Goal: Task Accomplishment & Management: Manage account settings

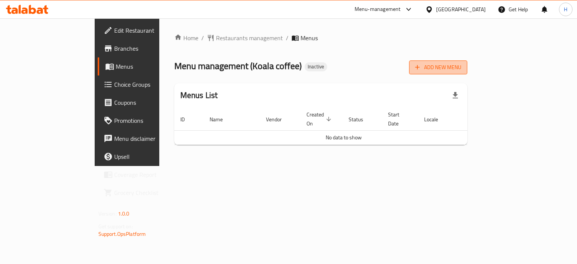
click at [461, 72] on span "Add New Menu" at bounding box center [438, 67] width 46 height 9
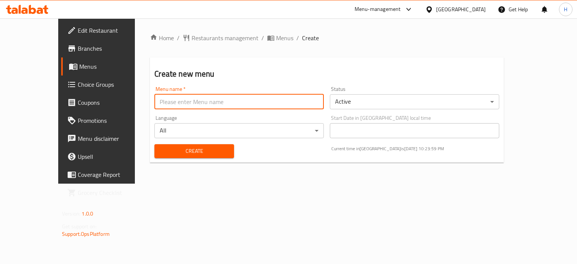
click at [247, 103] on input "text" at bounding box center [238, 101] width 169 height 15
type input "Menu"
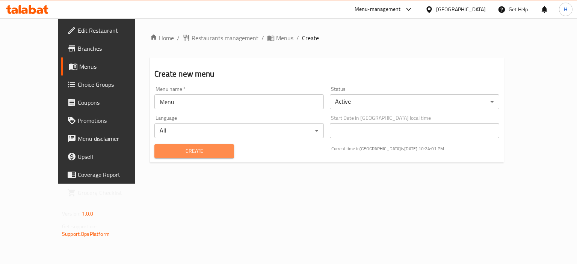
click at [184, 148] on span "Create" at bounding box center [193, 150] width 67 height 9
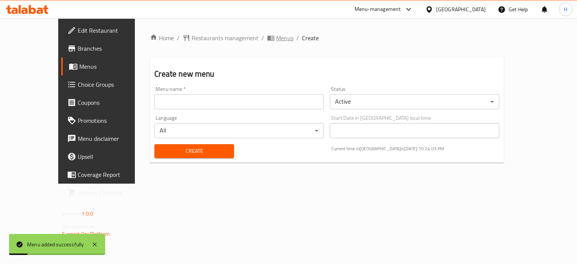
click at [276, 42] on span "Menus" at bounding box center [284, 37] width 17 height 9
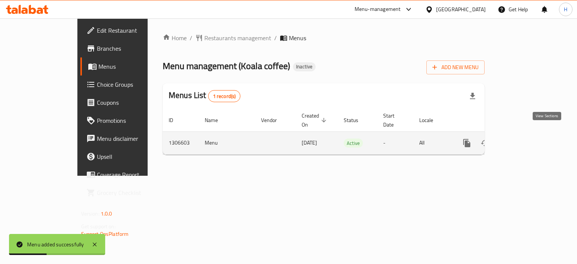
click at [525, 139] on icon "enhanced table" at bounding box center [520, 143] width 9 height 9
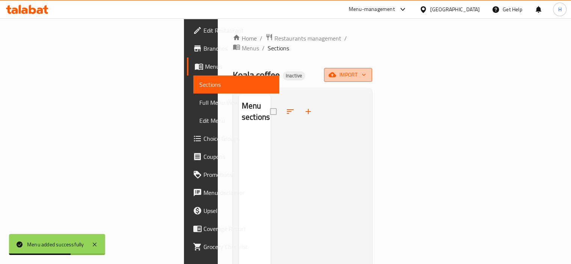
click at [366, 70] on span "import" at bounding box center [348, 74] width 36 height 9
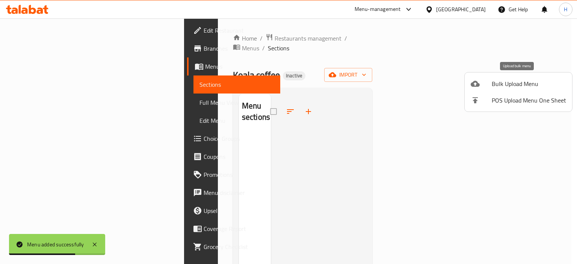
click at [486, 83] on div at bounding box center [481, 83] width 21 height 9
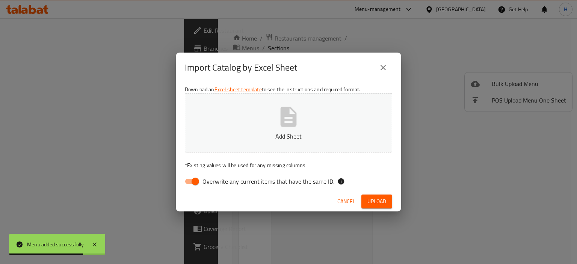
click at [267, 181] on span "Overwrite any current items that have the same ID." at bounding box center [268, 181] width 132 height 9
click at [217, 181] on input "Overwrite any current items that have the same ID." at bounding box center [195, 181] width 43 height 14
checkbox input "false"
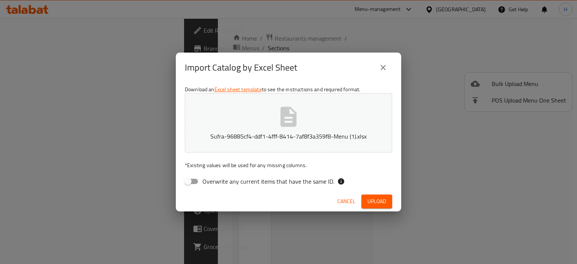
click at [376, 200] on span "Upload" at bounding box center [376, 201] width 19 height 9
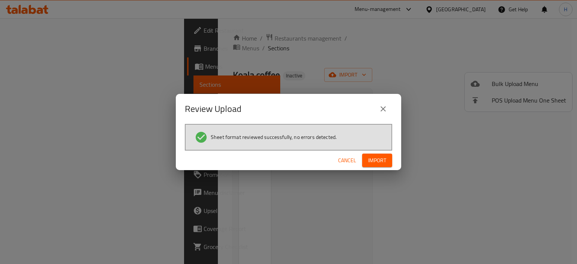
click at [371, 159] on span "Import" at bounding box center [377, 160] width 18 height 9
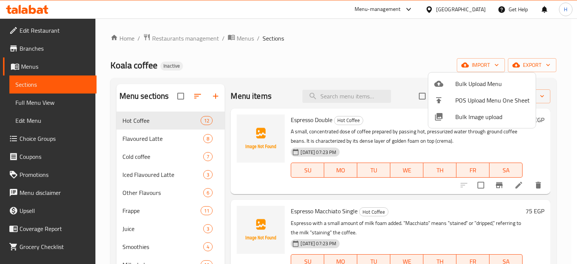
click at [39, 104] on div at bounding box center [288, 132] width 577 height 264
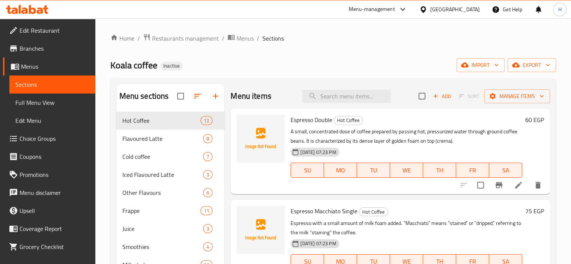
drag, startPoint x: 41, startPoint y: 103, endPoint x: 72, endPoint y: 5, distance: 102.8
click at [41, 104] on span "Full Menu View" at bounding box center [52, 102] width 74 height 9
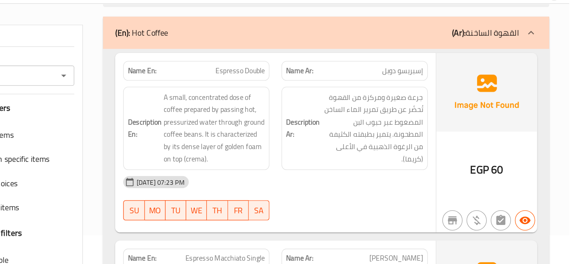
scroll to position [73, 0]
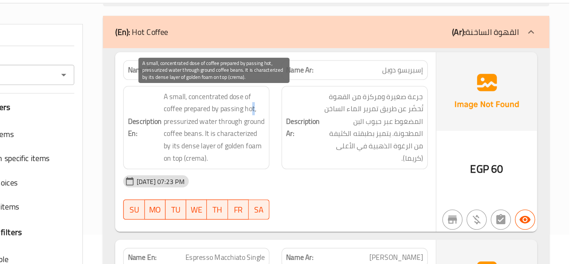
click at [335, 98] on span "A small, concentrated dose of coffee prepared by passing hot, pressurized water…" at bounding box center [306, 111] width 75 height 55
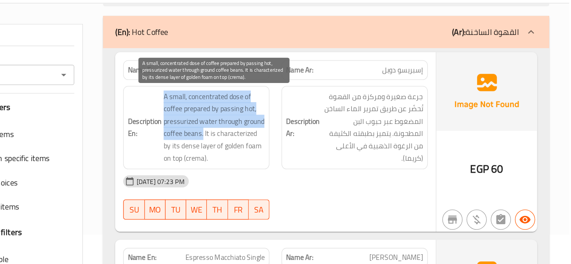
drag, startPoint x: 269, startPoint y: 86, endPoint x: 298, endPoint y: 116, distance: 41.7
click at [298, 116] on span "A small, concentrated dose of coffee prepared by passing hot, pressurized water…" at bounding box center [306, 111] width 75 height 55
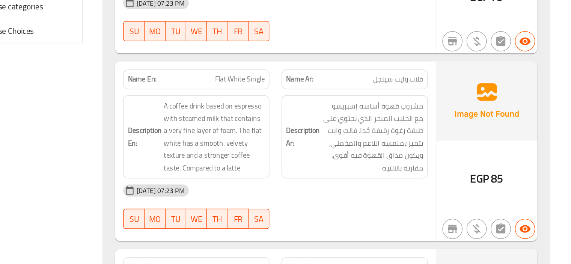
scroll to position [291, 0]
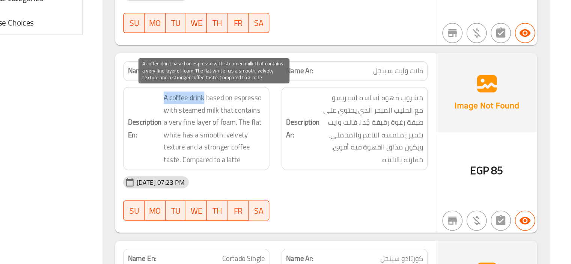
drag, startPoint x: 299, startPoint y: 139, endPoint x: 261, endPoint y: 139, distance: 37.6
click at [261, 139] on h6 "Description En: A coffee drink based on espresso with steamed milk that contain…" at bounding box center [293, 163] width 102 height 55
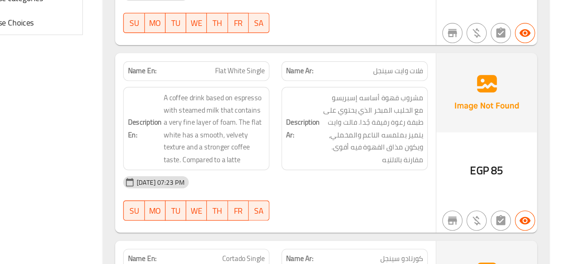
click at [349, 142] on div "Description En: A coffee drink based on espresso with steamed milk that contain…" at bounding box center [293, 163] width 118 height 71
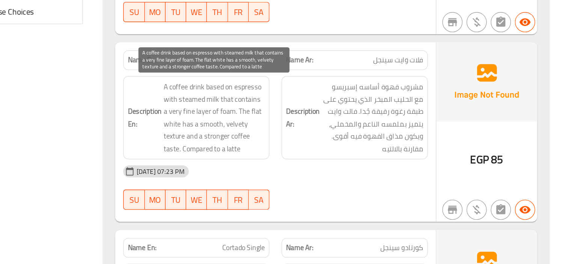
click at [316, 130] on span "A coffee drink based on espresso with steamed milk that contains a very fine la…" at bounding box center [306, 154] width 75 height 55
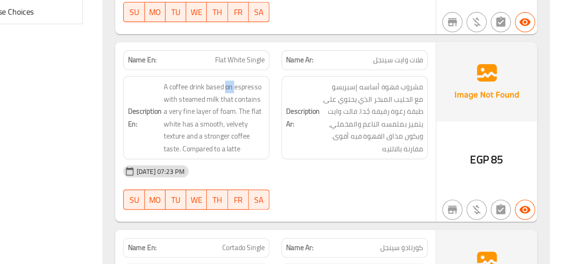
click at [350, 137] on div "Description En: A coffee drink based on espresso with steamed milk that contain…" at bounding box center [293, 154] width 118 height 71
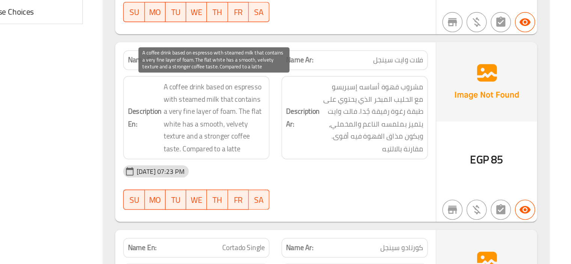
click at [331, 128] on span "A coffee drink based on espresso with steamed milk that contains a very fine la…" at bounding box center [306, 154] width 75 height 55
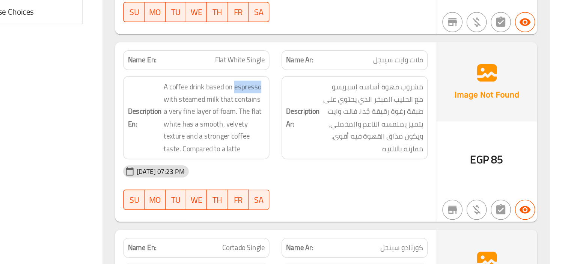
click at [348, 131] on div "Description En: A coffee drink based on espresso with steamed milk that contain…" at bounding box center [293, 154] width 118 height 71
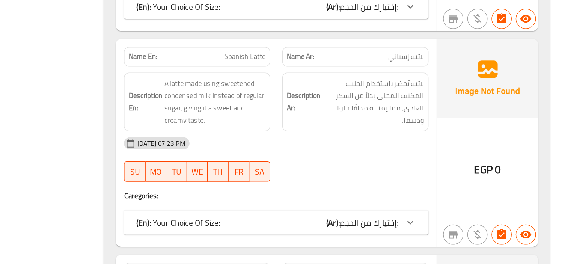
scroll to position [923, 0]
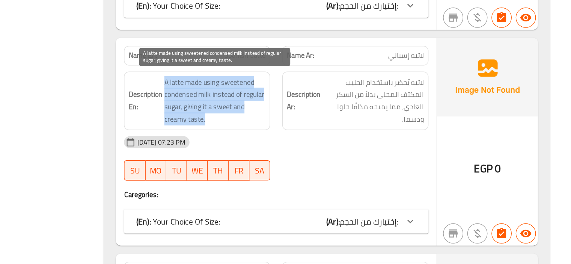
drag, startPoint x: 269, startPoint y: 125, endPoint x: 299, endPoint y: 153, distance: 41.2
click at [299, 153] on span "A latte made using sweetened condensed milk instead of regular sugar, giving it…" at bounding box center [306, 142] width 75 height 37
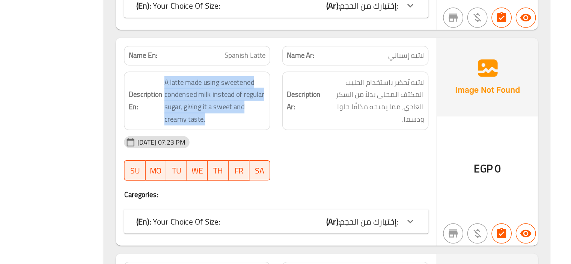
click at [352, 136] on div "Description Ar: لاتيه يُحضر باستخدام الحليب المكثف المحلى بدلاً من السكر العادي…" at bounding box center [411, 142] width 118 height 53
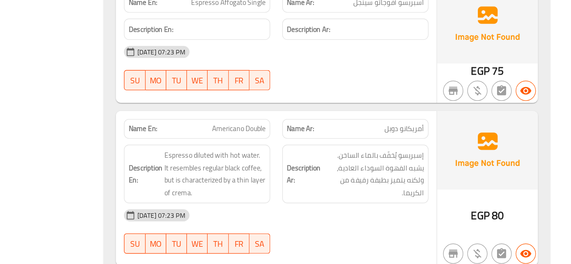
scroll to position [1594, 0]
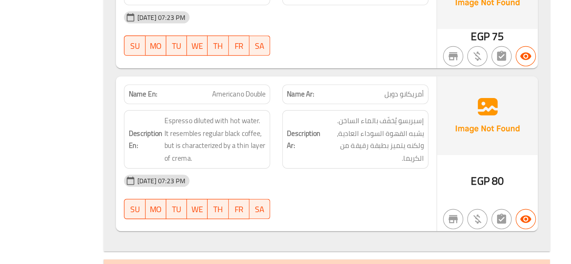
click at [351, 150] on div "Description En: Espresso diluted with hot water. It resembles regular black cof…" at bounding box center [293, 171] width 118 height 53
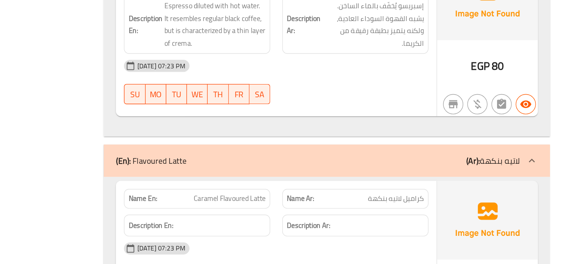
scroll to position [1774, 0]
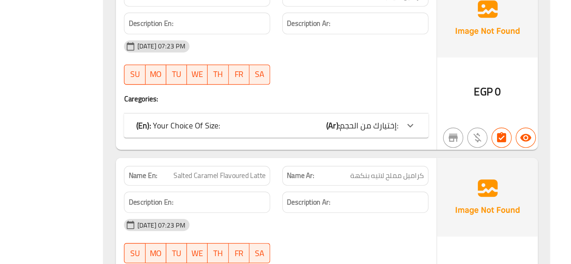
scroll to position [1853, 0]
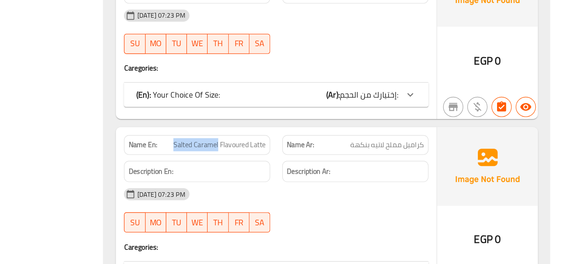
drag, startPoint x: 309, startPoint y: 171, endPoint x: 269, endPoint y: 171, distance: 40.2
copy p "Salted Caramel"
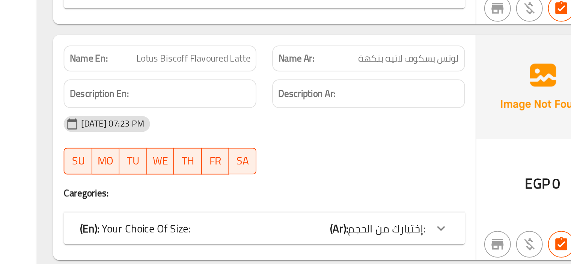
scroll to position [2680, 0]
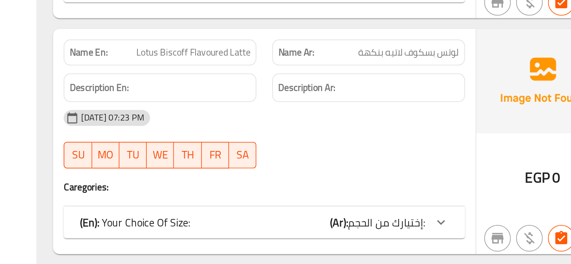
scroll to position [2695, 0]
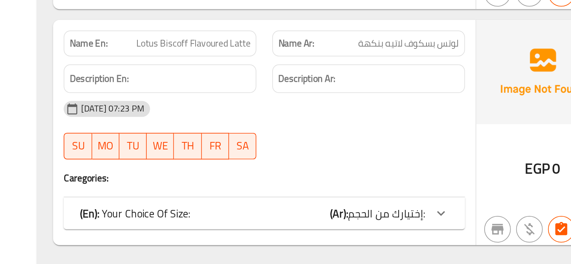
copy span "Biscoff"
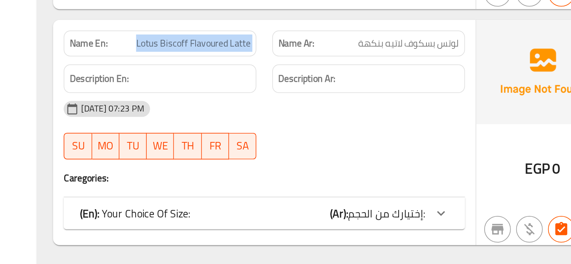
copy span "Lotus Biscoff Flavoured Latte"
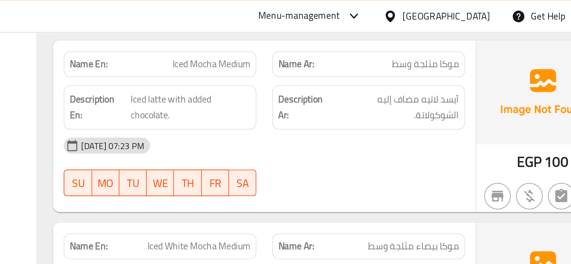
scroll to position [3275, 0]
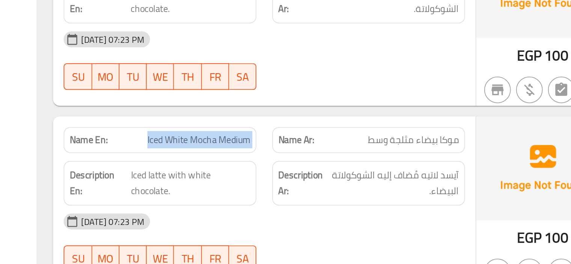
copy span "Iced White Mocha Medium"
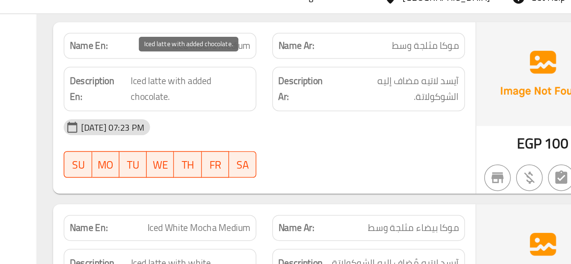
click at [323, 52] on span "Iced latte with added chocolate." at bounding box center [311, 61] width 68 height 18
copy span "added"
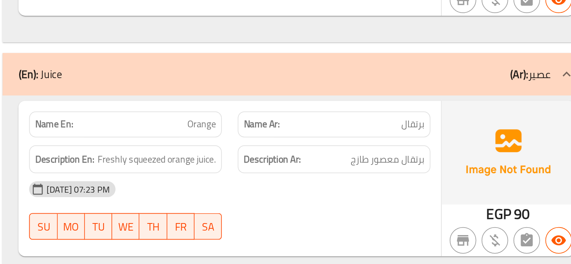
scroll to position [5596, 0]
copy span "Orange"
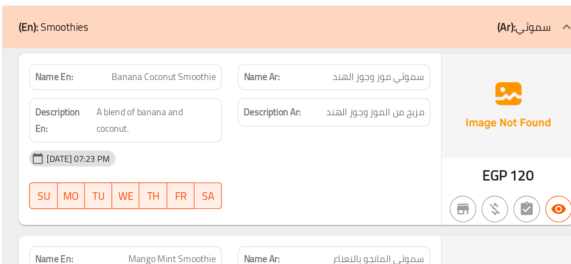
scroll to position [6023, 0]
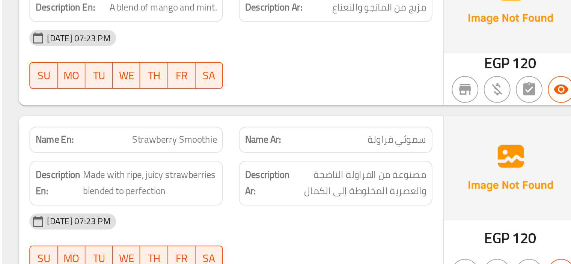
scroll to position [6148, 0]
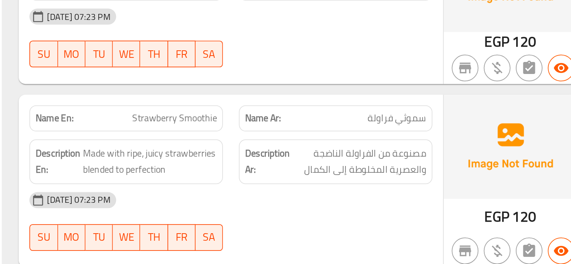
copy span "Strawberry Smoothie"
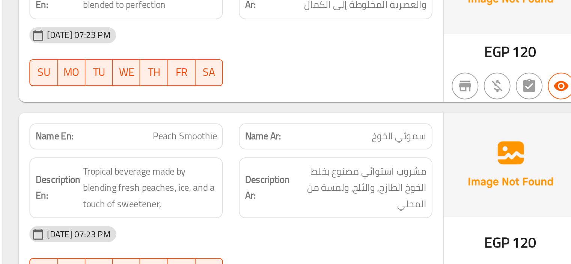
scroll to position [6269, 0]
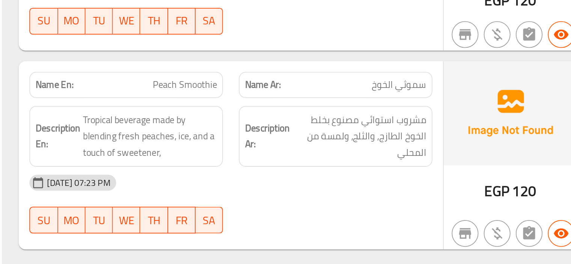
copy span "Peach Smoothie"
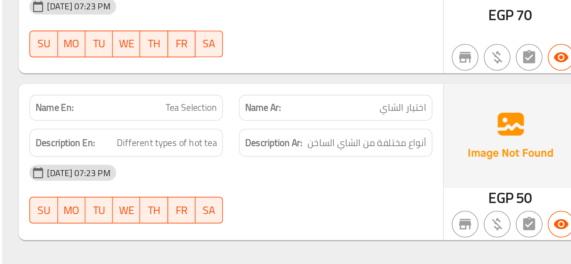
scroll to position [8813, 0]
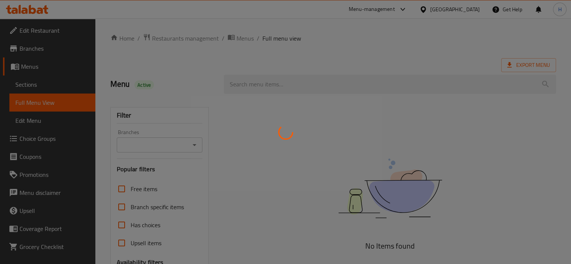
click at [45, 85] on div at bounding box center [285, 132] width 571 height 264
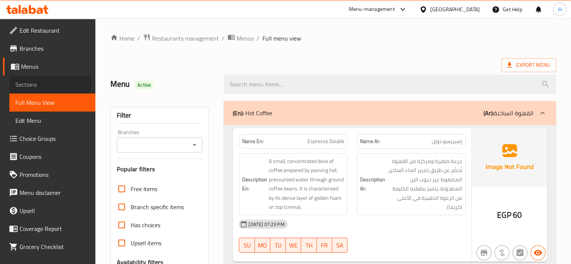
click at [42, 82] on span "Sections" at bounding box center [52, 84] width 74 height 9
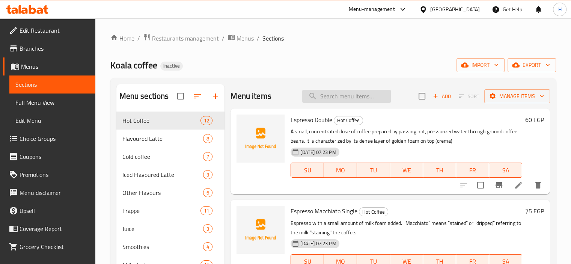
click at [317, 92] on input "search" at bounding box center [346, 96] width 89 height 13
paste input "Tea Selection"
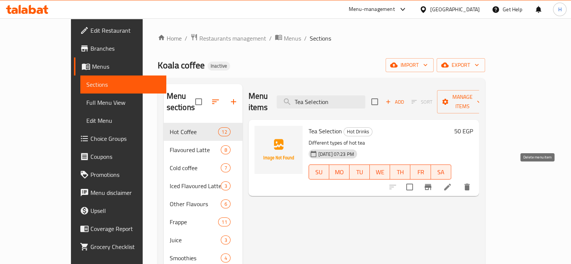
click at [470, 184] on icon "delete" at bounding box center [467, 187] width 5 height 7
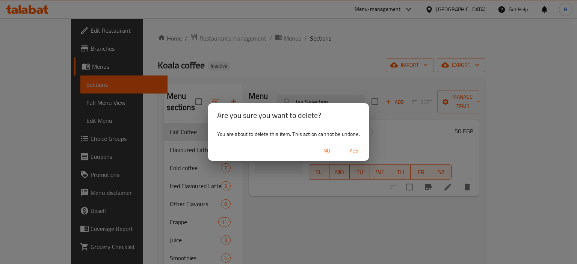
click at [355, 148] on span "Yes" at bounding box center [354, 150] width 18 height 9
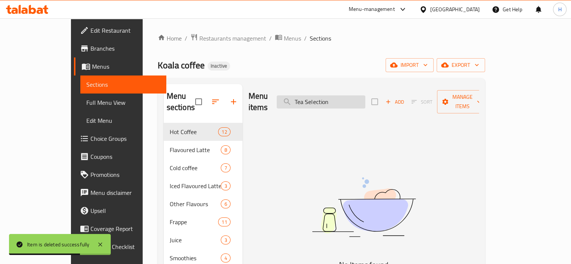
click at [356, 95] on input "Tea Selection" at bounding box center [321, 101] width 89 height 13
paste input "Lotus Biscoff Flavoured Latte"
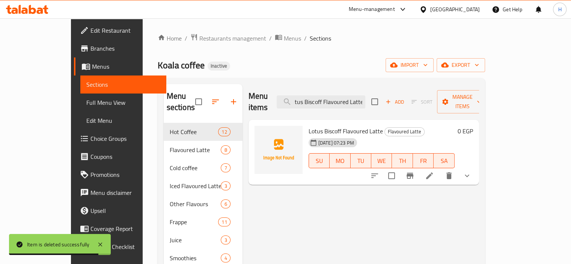
type input "Lotus Biscoff Flavoured Latte"
click at [434, 171] on icon at bounding box center [429, 175] width 9 height 9
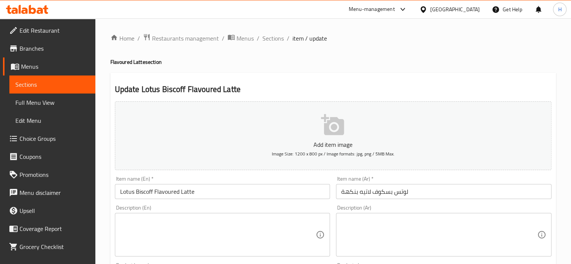
click at [382, 189] on input "لوتس بسكوف لاتيه بنكهة" at bounding box center [444, 191] width 216 height 15
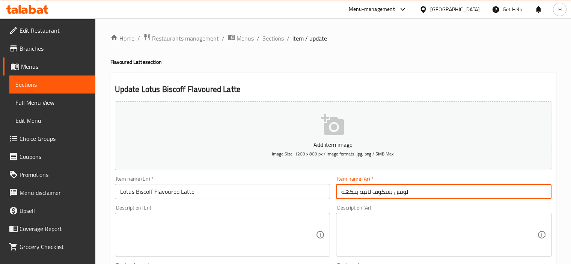
click at [382, 189] on input "لوتس بسكوف لاتيه بنكهة" at bounding box center [444, 191] width 216 height 15
click at [382, 192] on input "لوتس بسكوف لاتيه بنكهة" at bounding box center [444, 191] width 216 height 15
paste input "يسكوف"
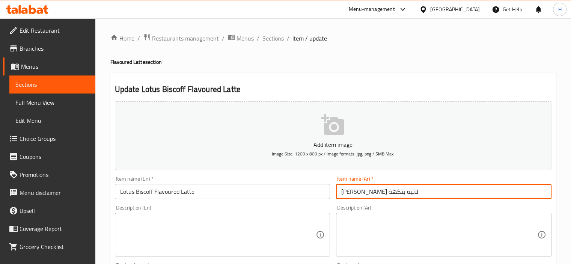
type input "لوتس بيسكوف لاتيه بنكهة"
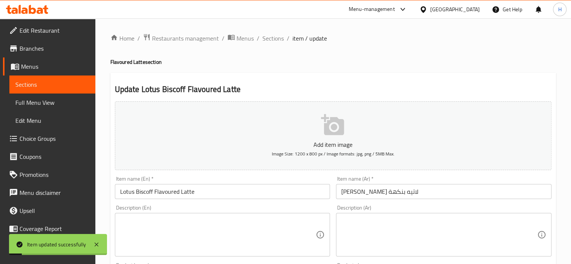
click at [275, 39] on span "Sections" at bounding box center [273, 38] width 21 height 9
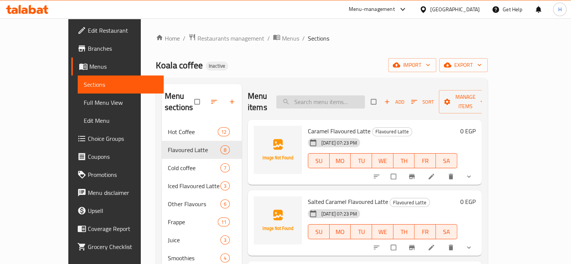
click at [328, 95] on input "search" at bounding box center [320, 101] width 89 height 13
paste input "Iced White Mocha Medium"
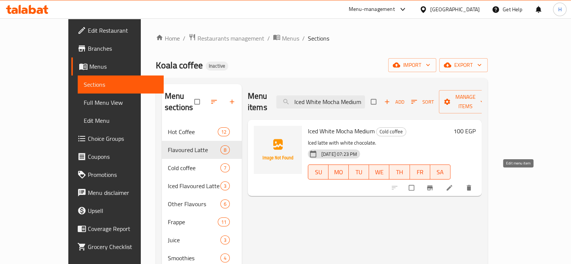
type input "Iced White Mocha Medium"
click at [453, 184] on icon at bounding box center [450, 188] width 8 height 8
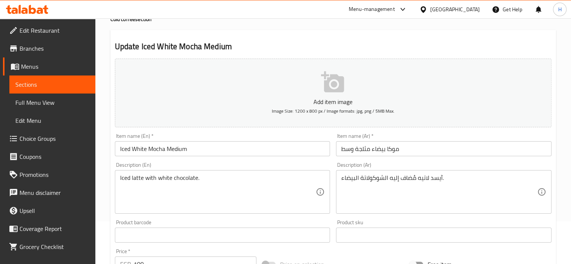
scroll to position [44, 0]
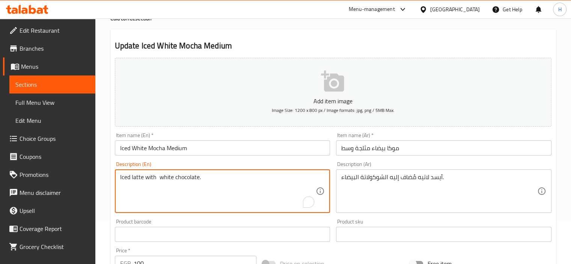
paste textarea "added"
type textarea "Iced latte with added white chocolate."
click at [240, 152] on input "Iced White Mocha Medium" at bounding box center [223, 147] width 216 height 15
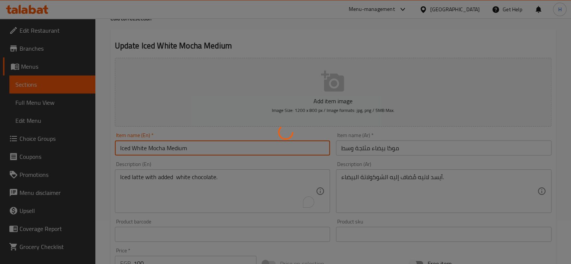
scroll to position [0, 0]
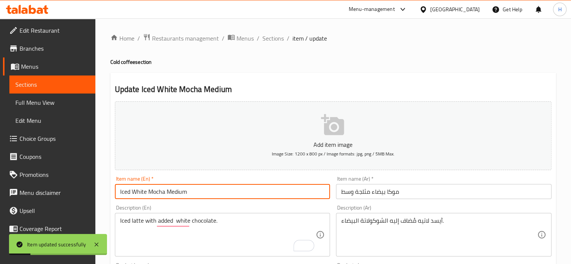
click at [279, 38] on span "Sections" at bounding box center [273, 38] width 21 height 9
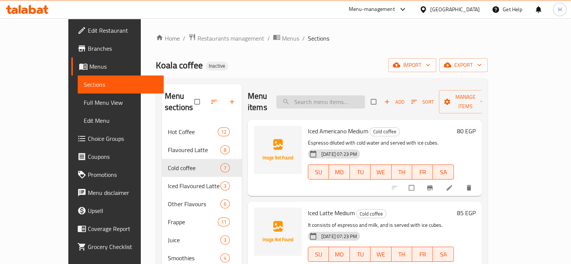
click at [322, 101] on input "search" at bounding box center [320, 101] width 89 height 13
paste input "Orange"
type input "Orange"
click at [453, 184] on icon at bounding box center [450, 188] width 8 height 8
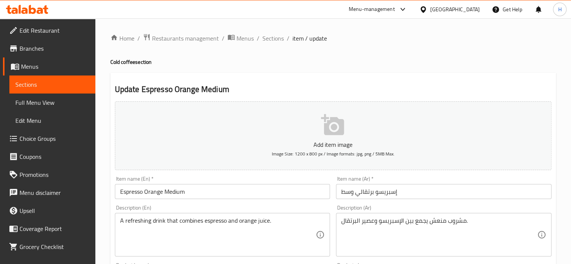
click at [275, 39] on span "Sections" at bounding box center [273, 38] width 21 height 9
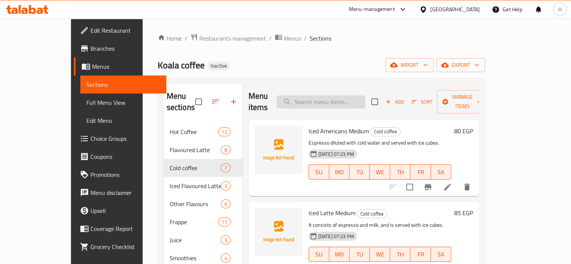
click at [359, 97] on input "search" at bounding box center [321, 101] width 89 height 13
paste input "Orange"
type input "Orange"
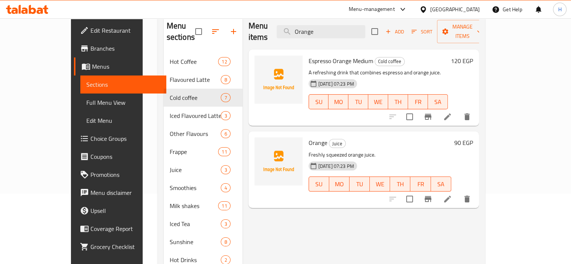
scroll to position [79, 0]
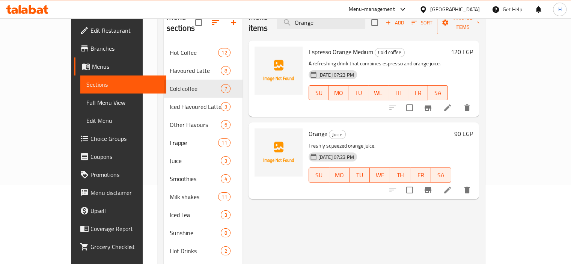
click at [458, 183] on li at bounding box center [447, 190] width 21 height 14
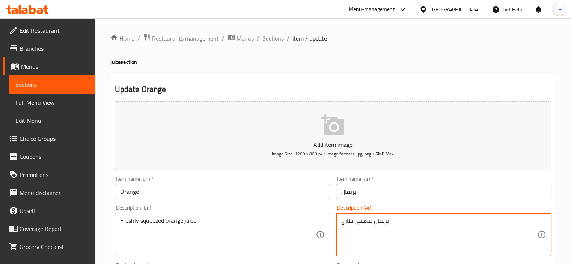
click at [383, 225] on textarea "برتقال معصور طازج" at bounding box center [439, 235] width 196 height 36
click at [385, 204] on div "Description (Ar) Description (Ar)" at bounding box center [444, 230] width 222 height 57
click at [535, 226] on textarea "برتقال معصور طازج" at bounding box center [439, 235] width 196 height 36
click at [494, 220] on textarea "عصير برتقال معصور طازج" at bounding box center [439, 235] width 196 height 36
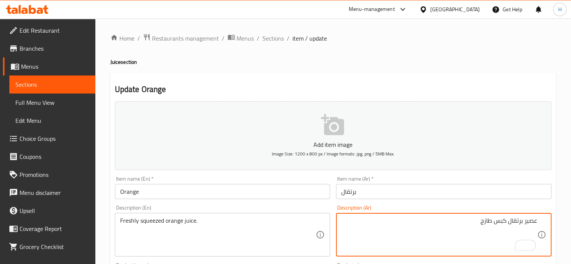
type textarea "عصير برتقال كبس طازج"
click at [236, 189] on input "Orange" at bounding box center [223, 191] width 216 height 15
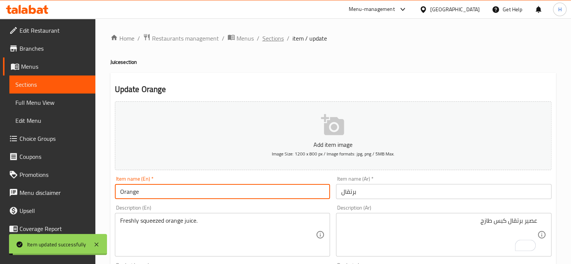
click at [272, 41] on span "Sections" at bounding box center [273, 38] width 21 height 9
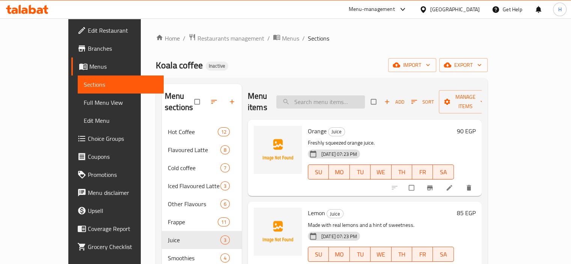
click at [317, 95] on input "search" at bounding box center [320, 101] width 89 height 13
paste input "Strawberry Smoothie"
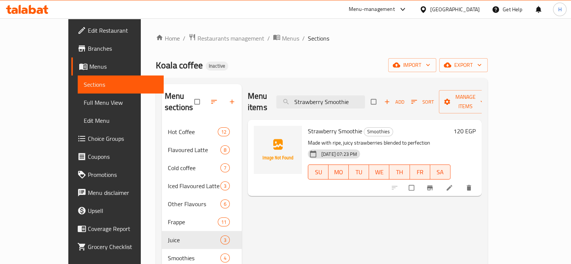
type input "Strawberry Smoothie"
click at [461, 182] on li at bounding box center [450, 188] width 21 height 12
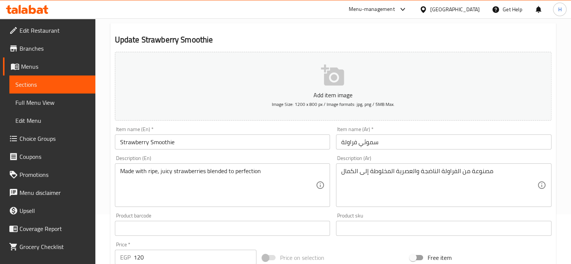
scroll to position [50, 0]
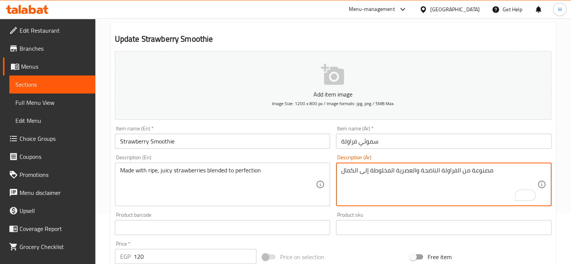
drag, startPoint x: 410, startPoint y: 173, endPoint x: 415, endPoint y: 177, distance: 6.2
type textarea "مصنوعة من الفراولة الناضجة وجوسي المخلوطة إلى الكمال"
click at [258, 142] on input "Strawberry Smoothie" at bounding box center [223, 141] width 216 height 15
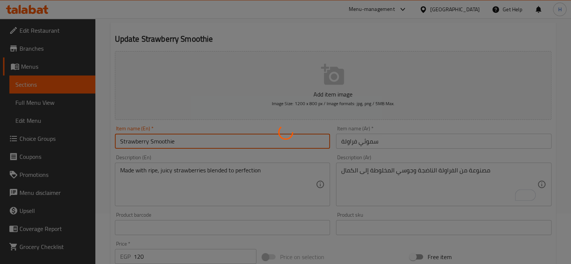
scroll to position [0, 0]
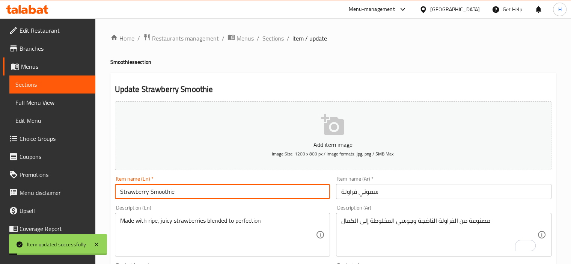
click at [273, 39] on span "Sections" at bounding box center [273, 38] width 21 height 9
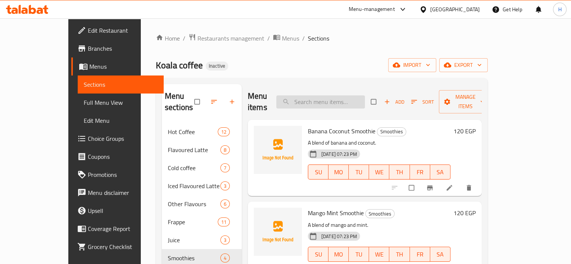
click at [328, 95] on input "search" at bounding box center [320, 101] width 89 height 13
paste input "Peach Smoothie"
type input "Peach Smoothie"
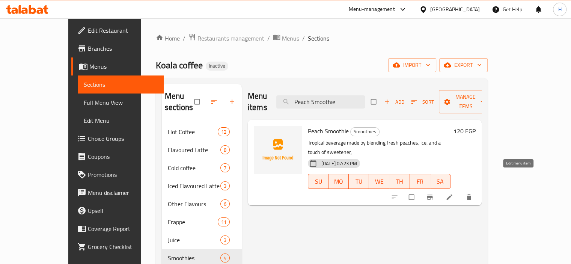
click at [453, 193] on icon at bounding box center [450, 197] width 8 height 8
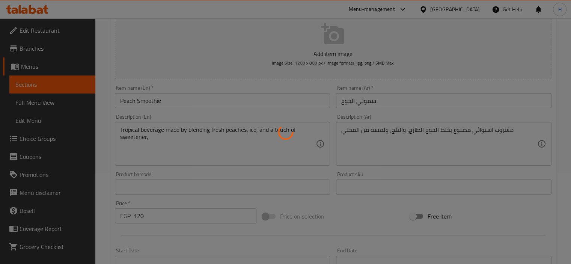
scroll to position [86, 0]
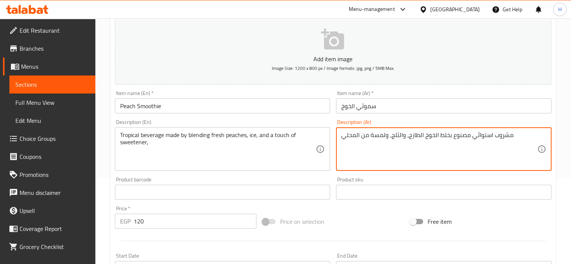
click at [464, 151] on textarea "مشروب استوائي مصنوع بخلط الخوخ الطازج، والثلج، ولمسة من المحلي" at bounding box center [439, 149] width 196 height 36
click at [507, 136] on textarea "مشروب استوائي مصنوع بخلط الخوخ الطازج، والثلج، ولمسة من المحلي" at bounding box center [439, 149] width 196 height 36
type textarea "مشروب تروبيكال مصنوع بخلط الخوخ الطازج، والثلج، ولمسة من المحلي"
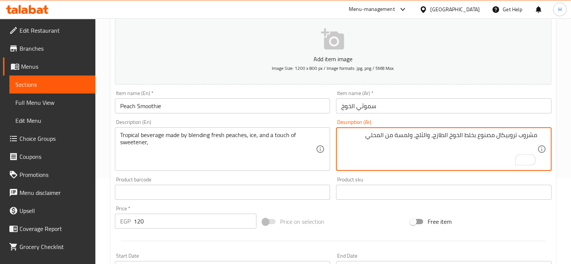
click at [266, 109] on input "Peach Smoothie" at bounding box center [223, 105] width 216 height 15
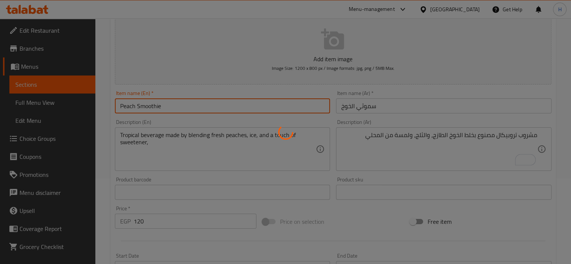
scroll to position [0, 0]
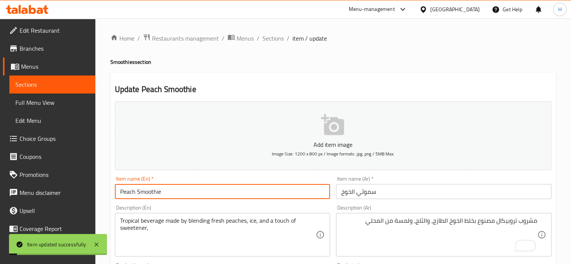
click at [272, 42] on span "Sections" at bounding box center [273, 38] width 21 height 9
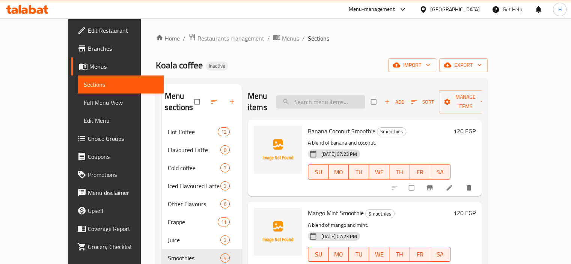
click at [350, 95] on input "search" at bounding box center [320, 101] width 89 height 13
paste input "Pistachio Flavoured Latte"
type input "Pistachio Flavoured Latte"
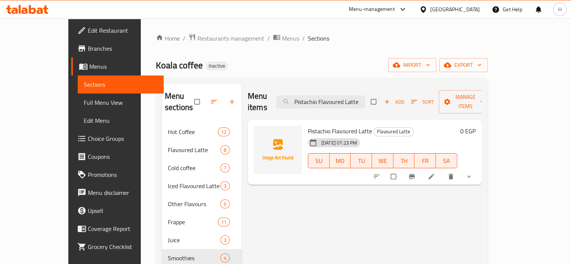
click at [437, 173] on link at bounding box center [432, 177] width 9 height 8
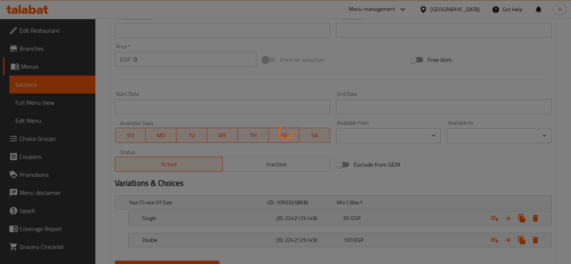
scroll to position [283, 0]
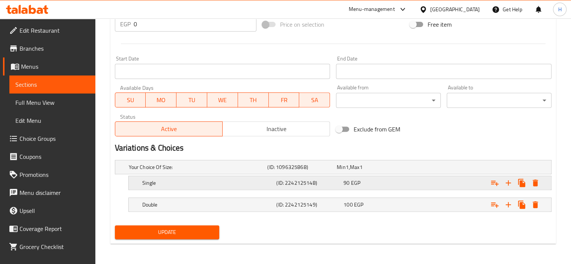
click at [382, 171] on div "90 EGP" at bounding box center [370, 167] width 66 height 8
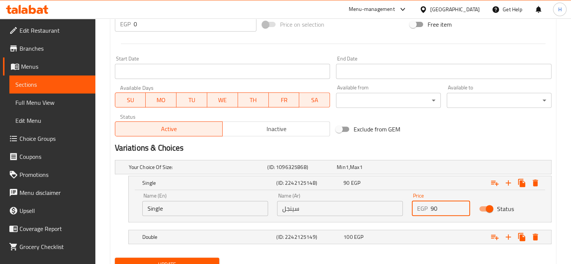
click at [444, 205] on input "90" at bounding box center [451, 208] width 40 height 15
type input "9"
type input "100"
click at [349, 172] on span "EGP" at bounding box center [347, 167] width 3 height 10
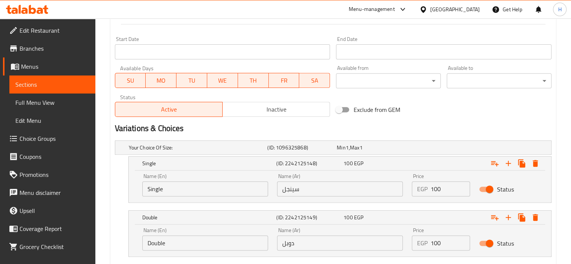
scroll to position [304, 0]
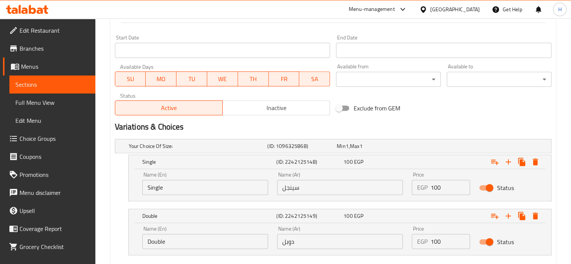
click at [439, 240] on input "100" at bounding box center [451, 241] width 40 height 15
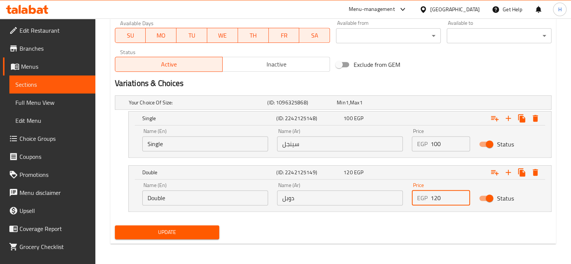
type input "120"
click at [181, 238] on button "Update" at bounding box center [167, 232] width 105 height 14
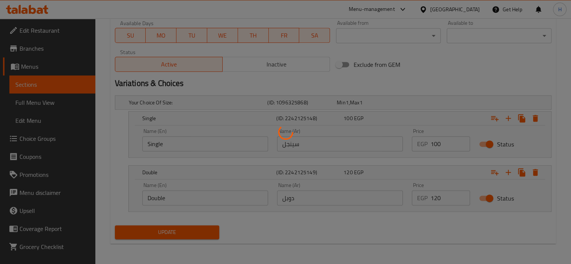
scroll to position [0, 0]
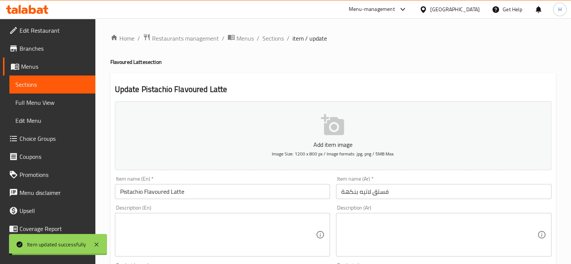
click at [274, 39] on span "Sections" at bounding box center [273, 38] width 21 height 9
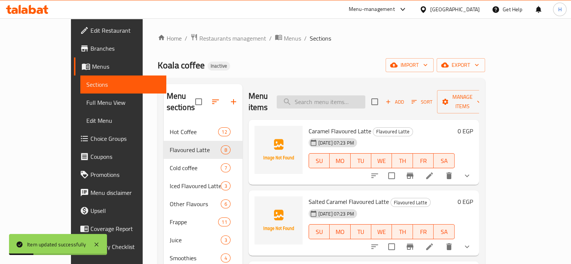
click at [360, 100] on input "search" at bounding box center [321, 101] width 89 height 13
paste input "Nutella Flavoured Latte"
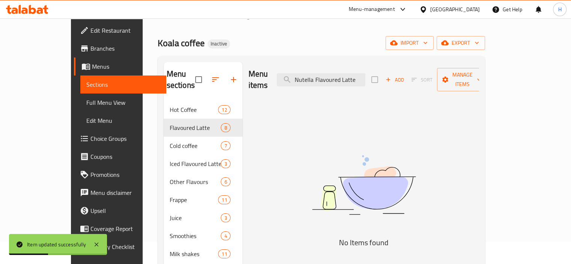
scroll to position [23, 0]
type input "Nutella"
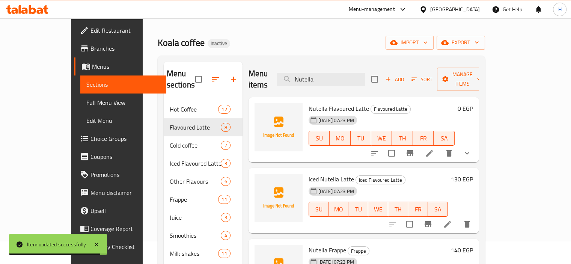
click at [434, 149] on icon at bounding box center [429, 153] width 9 height 9
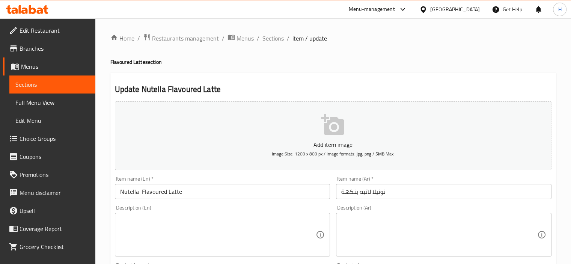
scroll to position [283, 0]
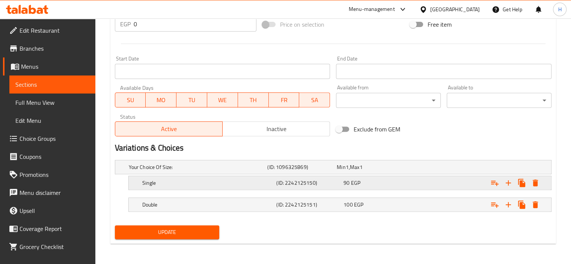
click at [326, 171] on h5 "(ID: 2242125150)" at bounding box center [300, 167] width 66 height 8
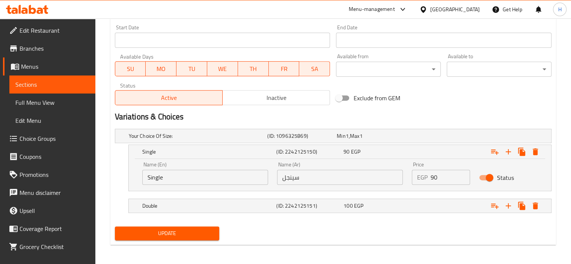
scroll to position [314, 0]
click at [441, 180] on input "90" at bounding box center [451, 176] width 40 height 15
type input "9"
type input "100"
click at [376, 139] on div "100 EGP" at bounding box center [370, 136] width 66 height 8
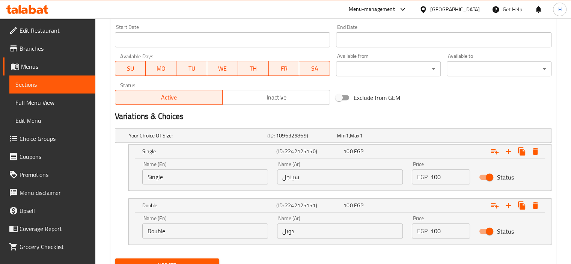
click at [436, 230] on input "100" at bounding box center [451, 230] width 40 height 15
type input "120"
click at [115, 258] on button "Update" at bounding box center [167, 265] width 105 height 14
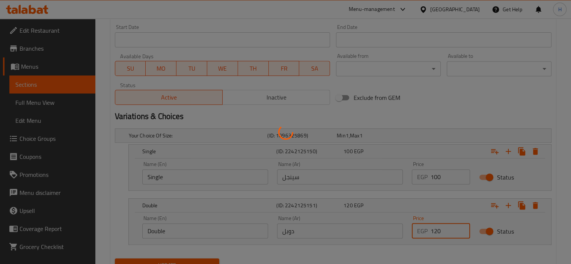
scroll to position [0, 0]
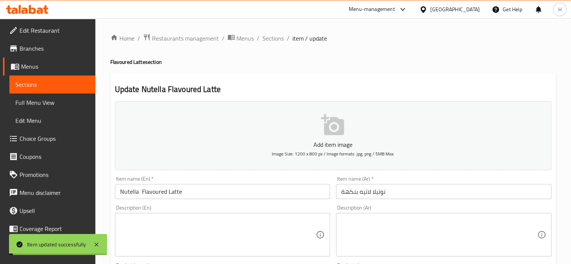
click at [272, 38] on span "Sections" at bounding box center [273, 38] width 21 height 9
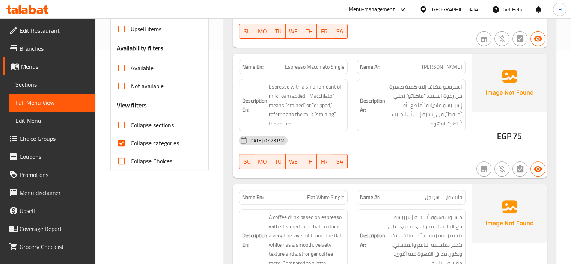
scroll to position [214, 0]
click at [123, 145] on input "Collapse categories" at bounding box center [122, 143] width 18 height 18
checkbox input "false"
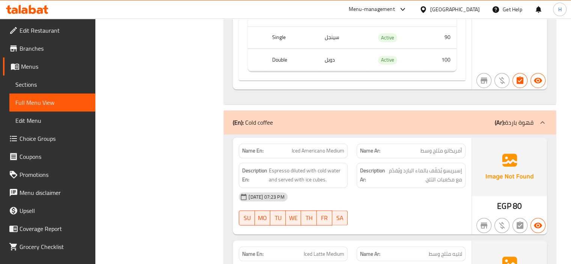
scroll to position [3957, 0]
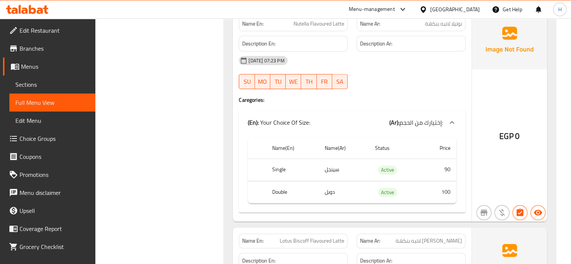
scroll to position [3545, 0]
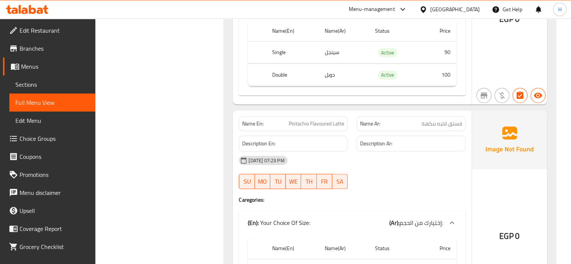
scroll to position [3362, 0]
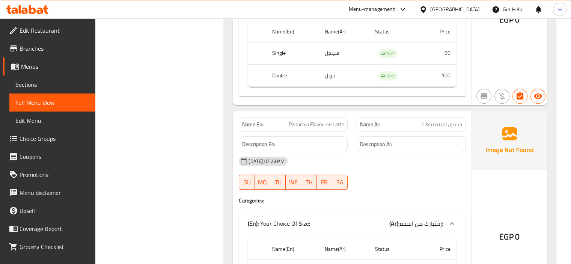
copy span "Pistachio Flavoured Latte"
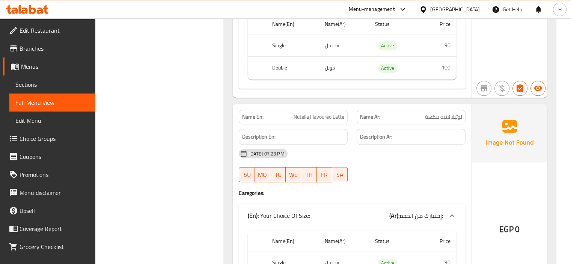
scroll to position [3588, 0]
copy span "Nutella Flavoured Latte"
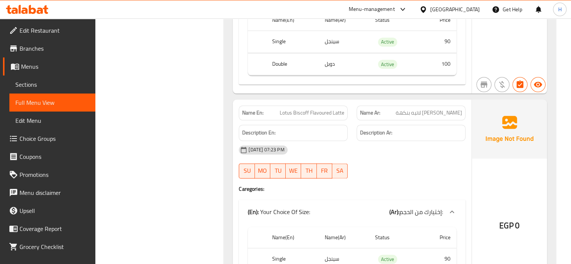
scroll to position [3809, 0]
copy span "Lotus Biscoff Flavoured Latte"
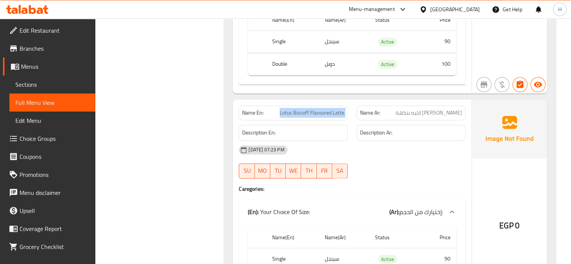
copy span "Lotus Biscoff Flavoured Latte"
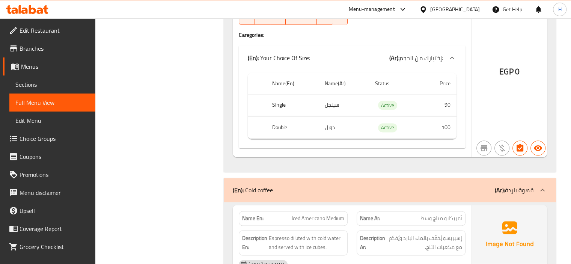
scroll to position [3982, 0]
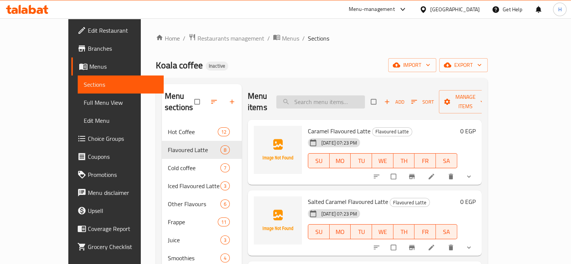
click at [335, 99] on input "search" at bounding box center [320, 101] width 89 height 13
paste input "Lotus Biscoff Flavoured Latte"
type input "Lotus Biscoff Flavoured Latte"
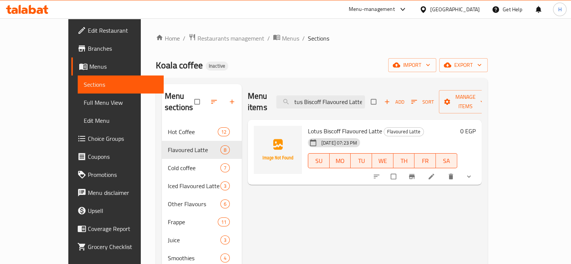
click at [434, 174] on icon at bounding box center [432, 177] width 6 height 6
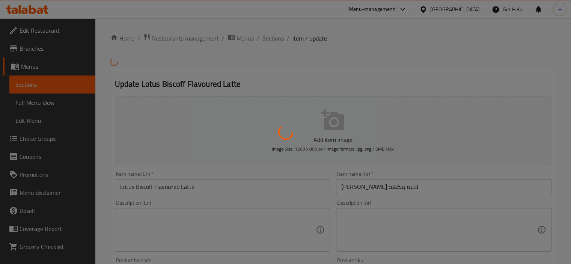
scroll to position [269, 0]
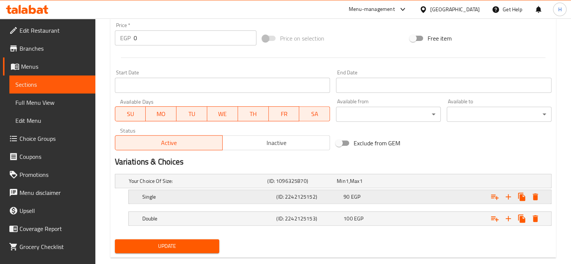
click at [346, 186] on span "90" at bounding box center [341, 181] width 9 height 10
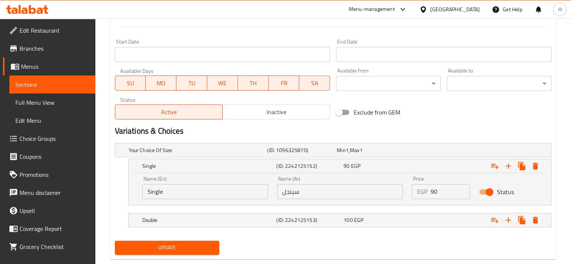
scroll to position [306, 0]
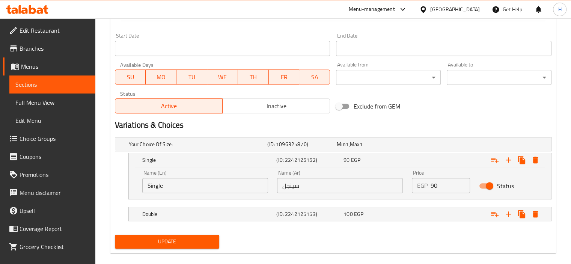
click at [432, 186] on input "90" at bounding box center [451, 185] width 40 height 15
type input "1"
type input "100"
click at [353, 148] on div "100 EGP" at bounding box center [370, 144] width 66 height 8
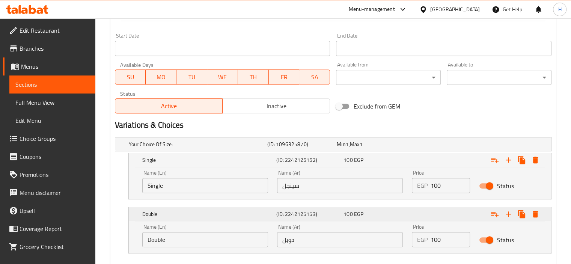
scroll to position [347, 0]
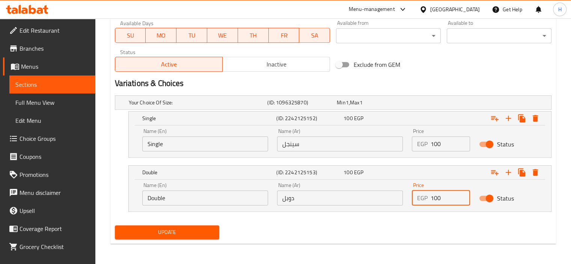
click at [439, 197] on input "100" at bounding box center [451, 197] width 40 height 15
type input "120"
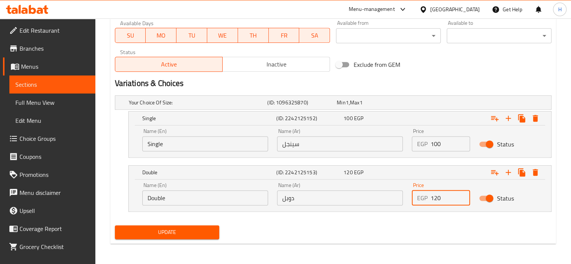
click at [176, 229] on span "Update" at bounding box center [167, 232] width 93 height 9
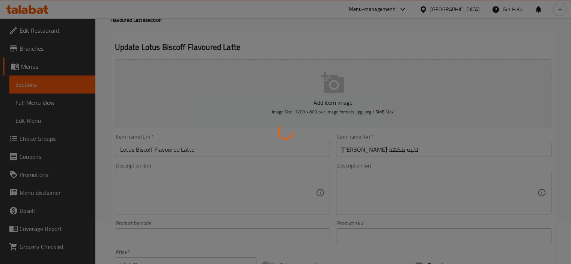
scroll to position [0, 0]
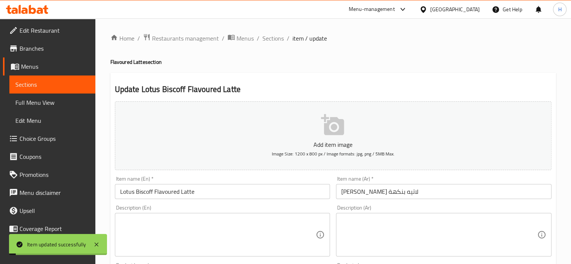
click at [272, 36] on span "Sections" at bounding box center [273, 38] width 21 height 9
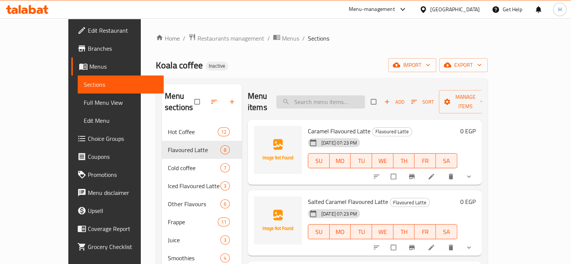
click at [343, 99] on input "search" at bounding box center [320, 101] width 89 height 13
paste input "Banana Coconut Smoothie"
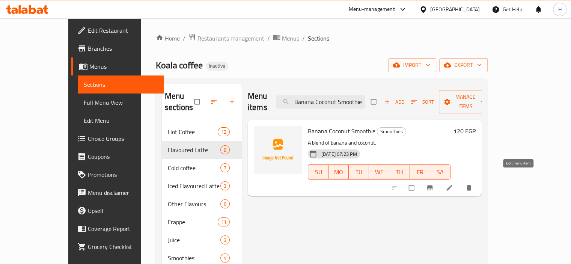
type input "Banana Coconut Smoothie"
click at [453, 184] on icon at bounding box center [450, 188] width 8 height 8
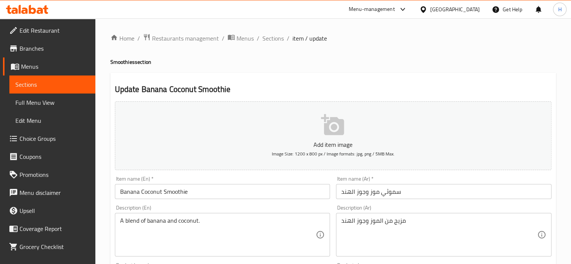
scroll to position [86, 0]
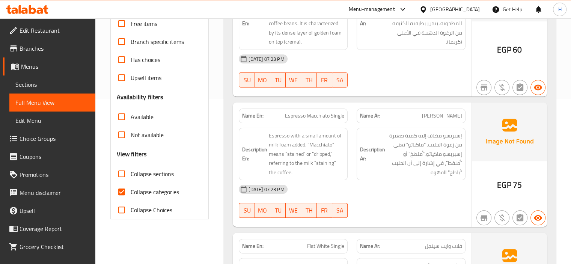
scroll to position [240, 0]
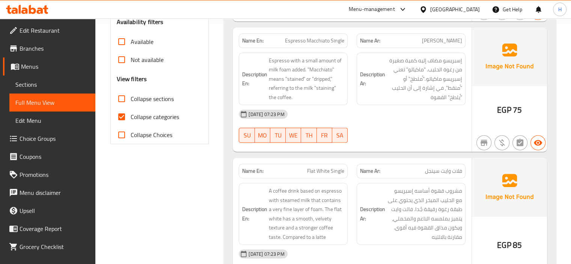
click at [121, 115] on input "Collapse categories" at bounding box center [122, 117] width 18 height 18
checkbox input "false"
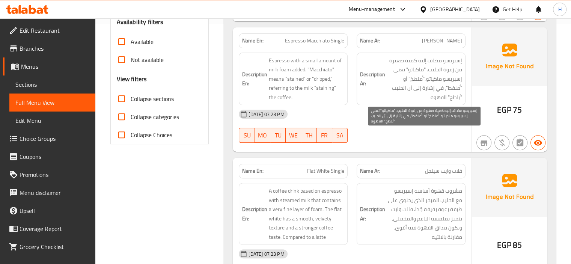
scroll to position [3784, 0]
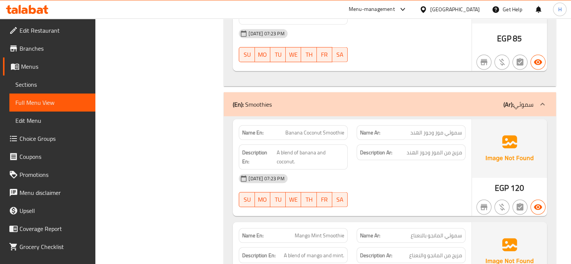
scroll to position [7171, 0]
copy span "Banana Coconut Smoothie"
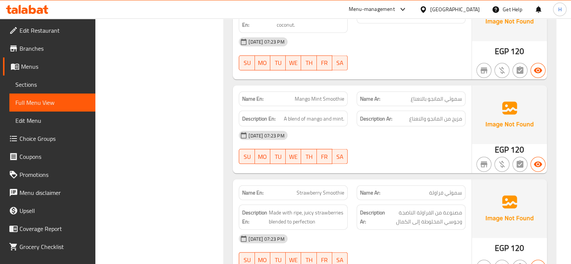
scroll to position [7308, 0]
copy span "Mango Mint Smoothie"
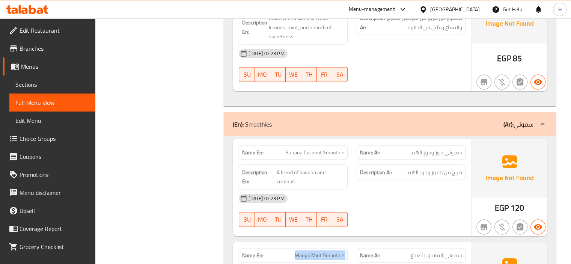
scroll to position [7147, 0]
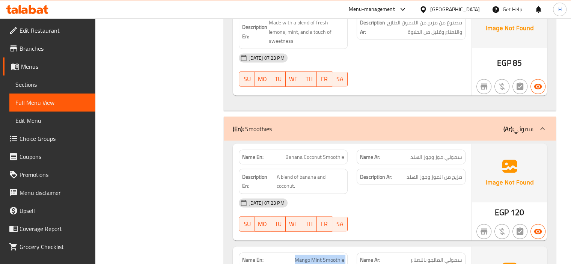
copy span "Banana Coconut Smoothie"
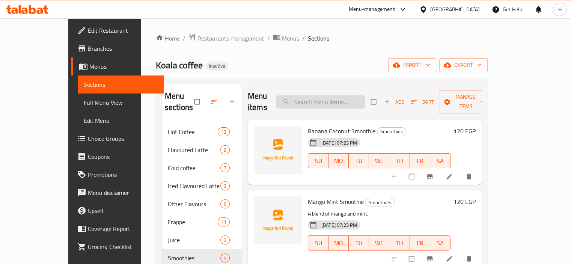
click at [344, 103] on div "Menu items Add Sort Manage items" at bounding box center [365, 102] width 234 height 36
click at [344, 103] on input "search" at bounding box center [320, 101] width 89 height 13
paste input "Mango Mint Smoothie"
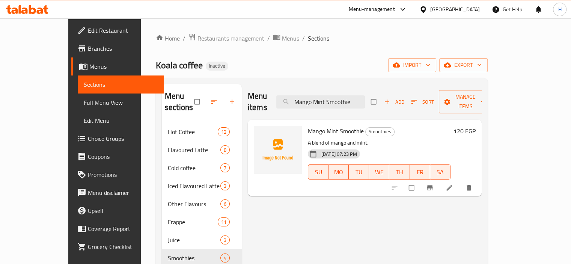
type input "Mango Mint Smoothie"
click at [461, 182] on li at bounding box center [450, 188] width 21 height 12
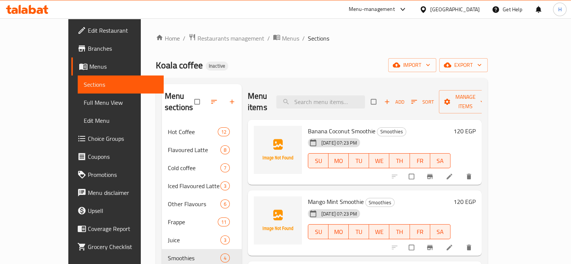
click at [33, 10] on icon at bounding box center [27, 9] width 42 height 9
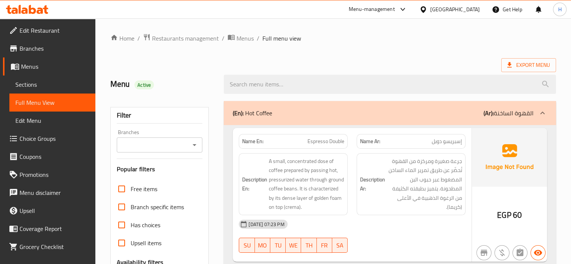
scroll to position [189, 0]
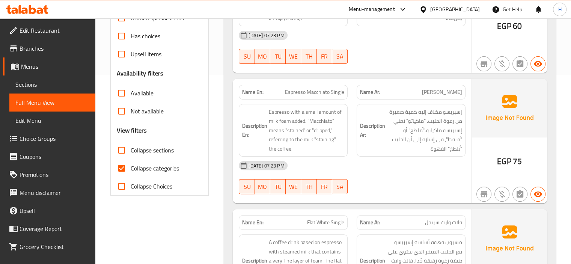
click at [120, 168] on input "Collapse categories" at bounding box center [122, 168] width 18 height 18
checkbox input "false"
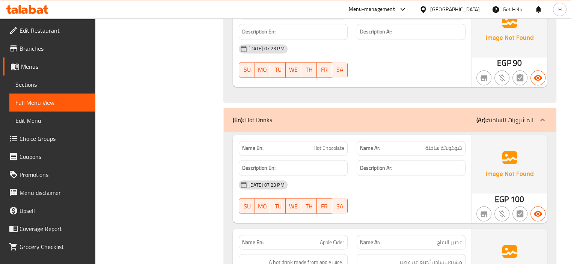
scroll to position [9881, 0]
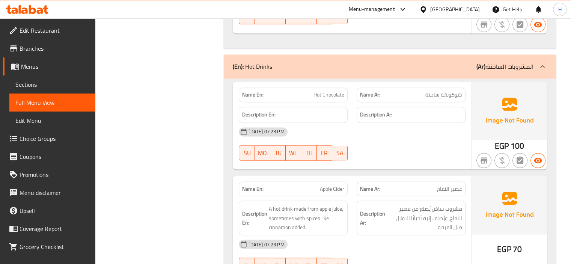
scroll to position [9895, 0]
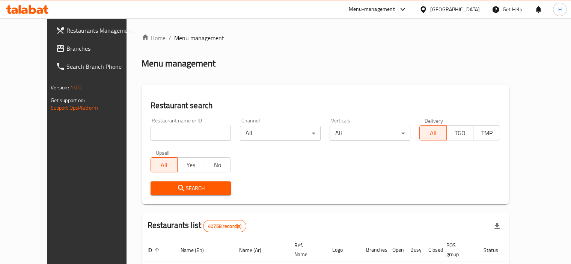
click at [66, 49] on span "Branches" at bounding box center [101, 48] width 70 height 9
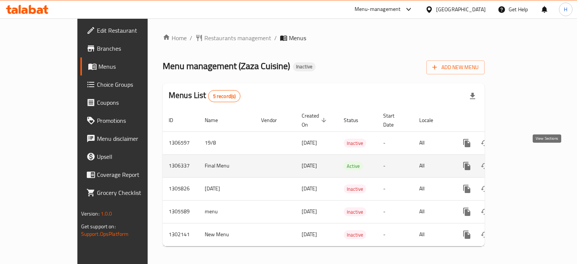
click at [525, 162] on icon "enhanced table" at bounding box center [520, 166] width 9 height 9
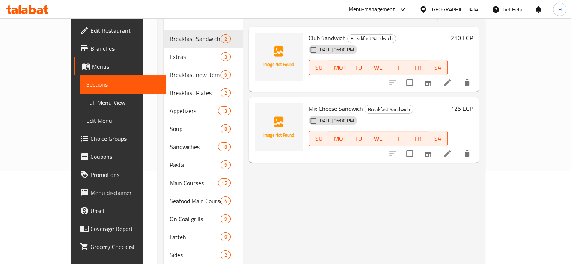
scroll to position [78, 0]
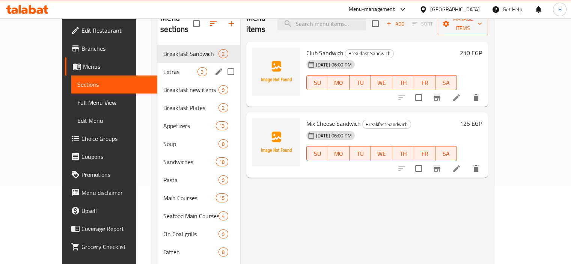
click at [163, 67] on span "Extras" at bounding box center [180, 71] width 34 height 9
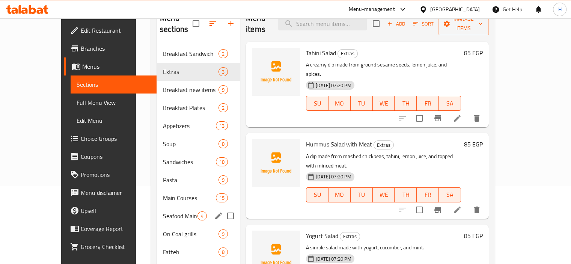
click at [167, 103] on span "Breakfast Plates" at bounding box center [191, 107] width 56 height 9
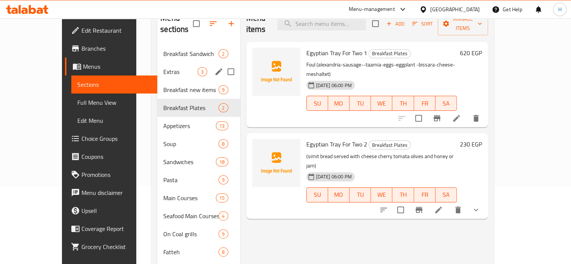
click at [163, 67] on span "Extras" at bounding box center [180, 71] width 34 height 9
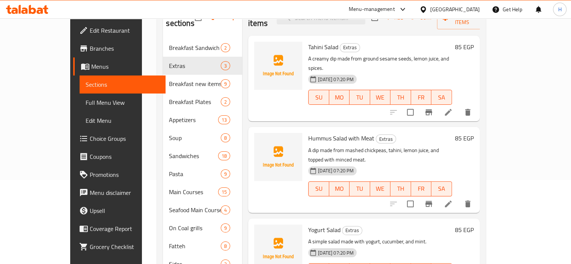
scroll to position [83, 0]
